Goal: Transaction & Acquisition: Purchase product/service

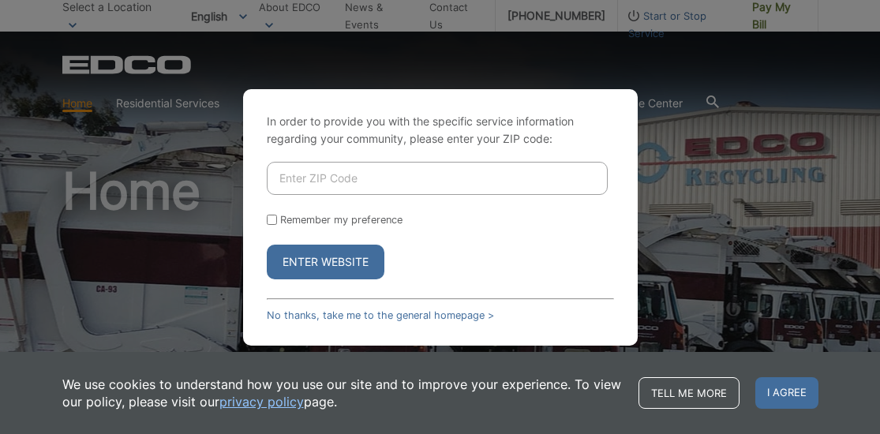
click at [378, 181] on input "Enter ZIP Code" at bounding box center [437, 178] width 341 height 33
type input "92028"
click at [272, 219] on input "Remember my preference" at bounding box center [272, 220] width 10 height 10
checkbox input "true"
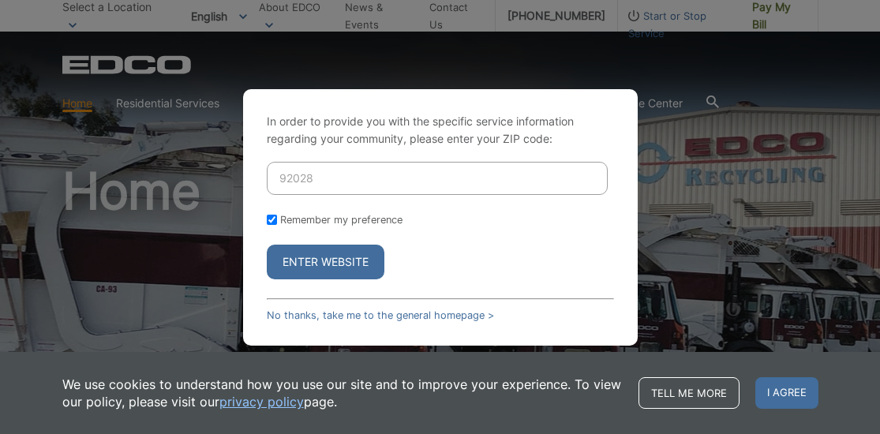
click at [306, 268] on button "Enter Website" at bounding box center [326, 262] width 118 height 35
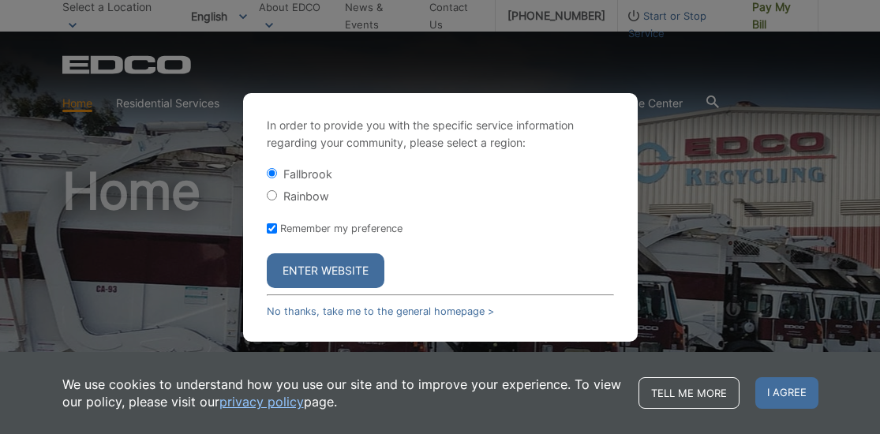
click at [305, 271] on button "Enter Website" at bounding box center [326, 270] width 118 height 35
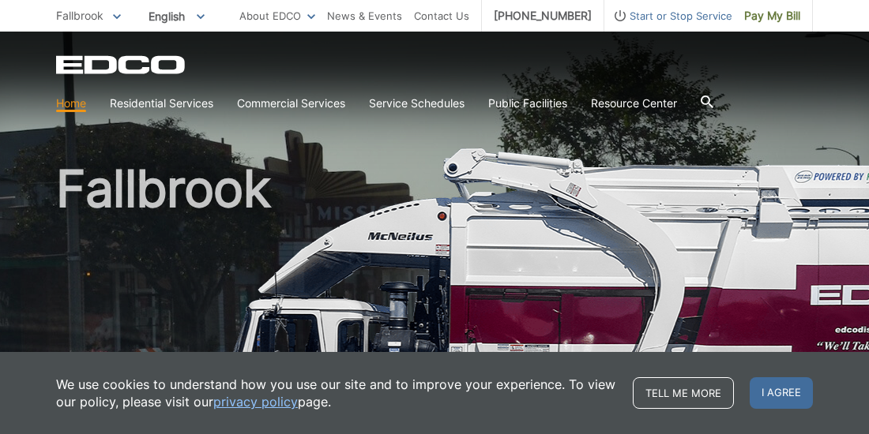
scroll to position [3, 0]
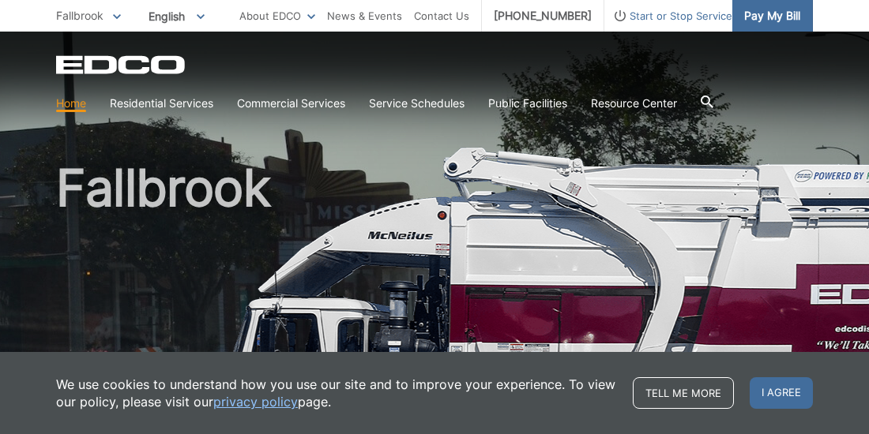
click at [764, 14] on span "Pay My Bill" at bounding box center [772, 15] width 56 height 17
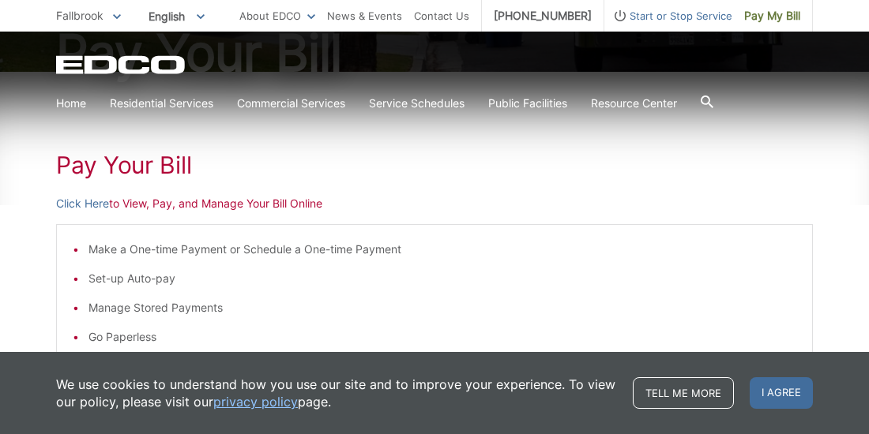
scroll to position [203, 0]
click at [85, 206] on link "Click Here" at bounding box center [82, 205] width 53 height 17
